Goal: Information Seeking & Learning: Check status

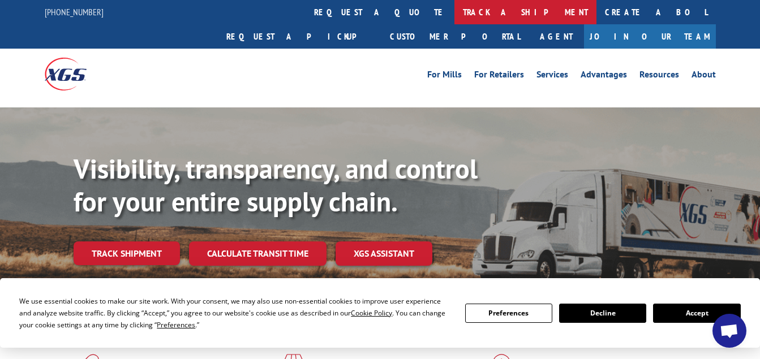
click at [455, 16] on link "track a shipment" at bounding box center [526, 12] width 142 height 24
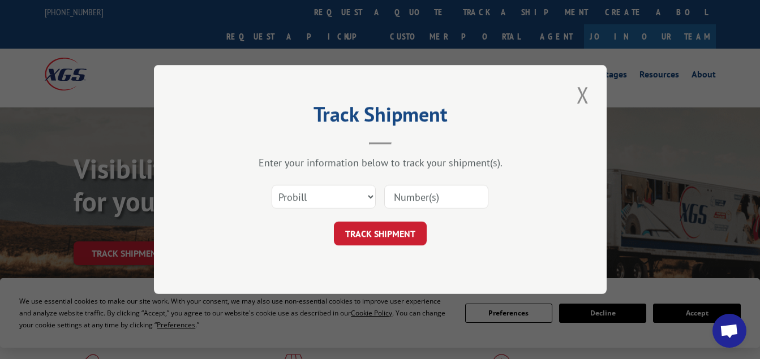
click at [430, 191] on input at bounding box center [436, 197] width 104 height 24
type input "011023"
click at [392, 235] on button "TRACK SHIPMENT" at bounding box center [380, 234] width 93 height 24
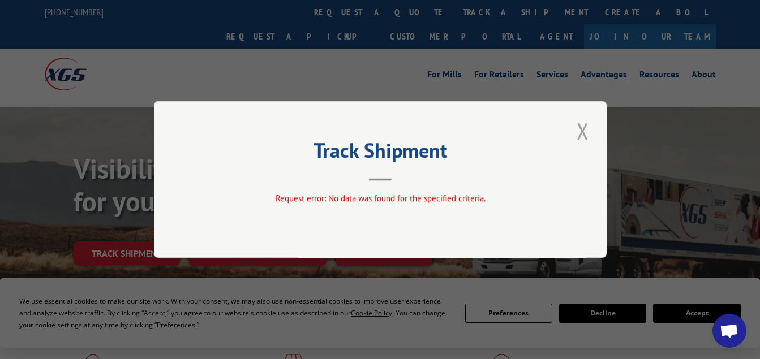
click at [589, 133] on button "Close modal" at bounding box center [582, 130] width 19 height 31
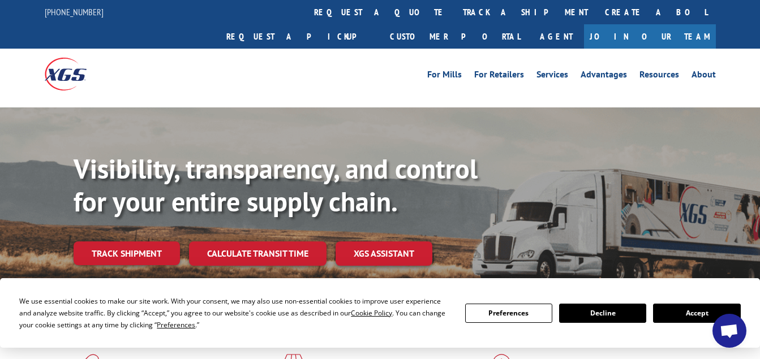
scroll to position [57, 0]
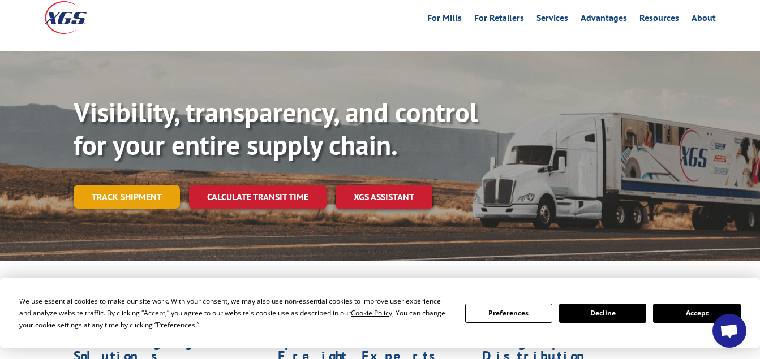
click at [140, 185] on link "Track shipment" at bounding box center [127, 197] width 106 height 24
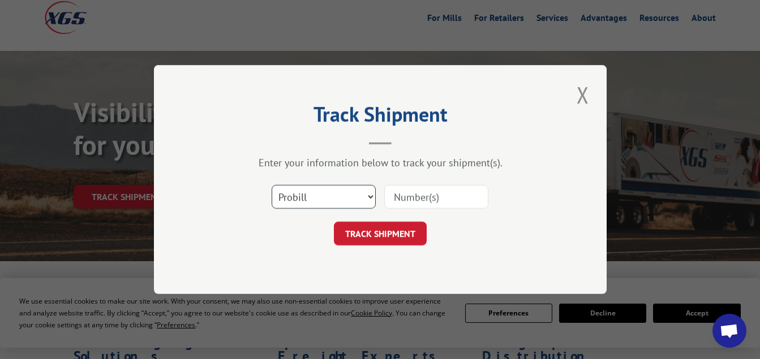
click at [295, 197] on select "Select category... Probill BOL PO" at bounding box center [324, 197] width 104 height 24
select select "bol"
click at [272, 185] on select "Select category... Probill BOL PO" at bounding box center [324, 197] width 104 height 24
click at [427, 203] on input at bounding box center [436, 197] width 104 height 24
type input "011023"
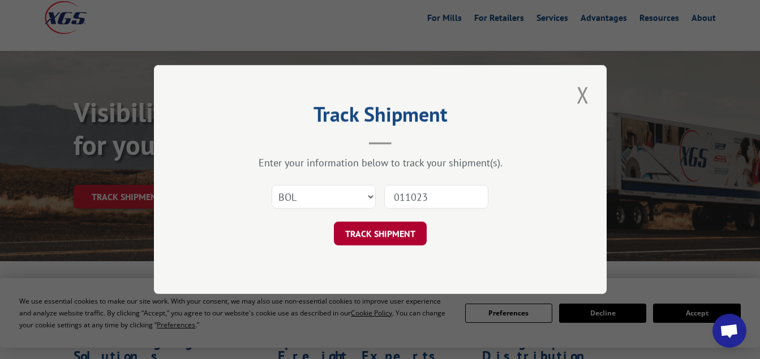
click at [381, 232] on button "TRACK SHIPMENT" at bounding box center [380, 234] width 93 height 24
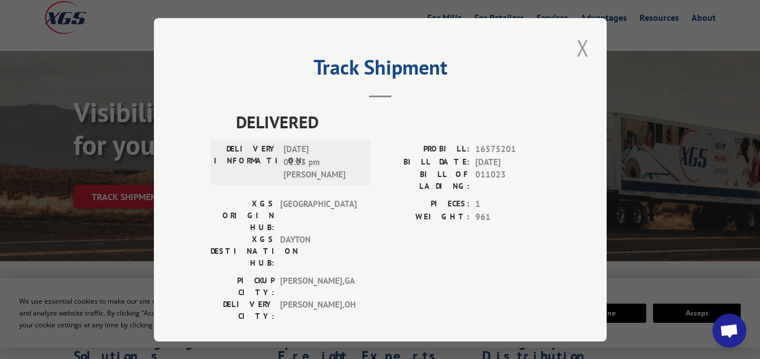
click at [576, 46] on button "Close modal" at bounding box center [582, 47] width 19 height 31
